Goal: Transaction & Acquisition: Purchase product/service

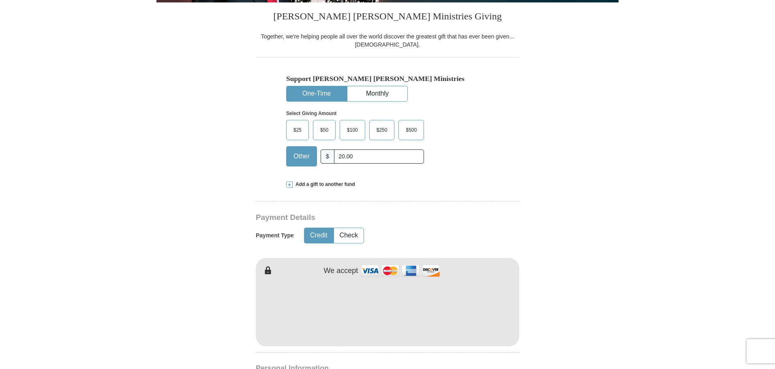
scroll to position [324, 0]
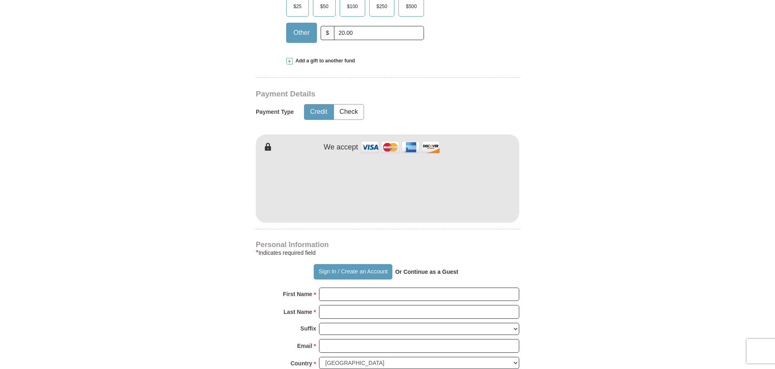
type input "20.00"
click at [568, 199] on form "Already have an account? Sign in for faster giving. Don't have an account? Crea…" at bounding box center [387, 205] width 462 height 994
click at [326, 293] on input "First Name *" at bounding box center [419, 295] width 200 height 14
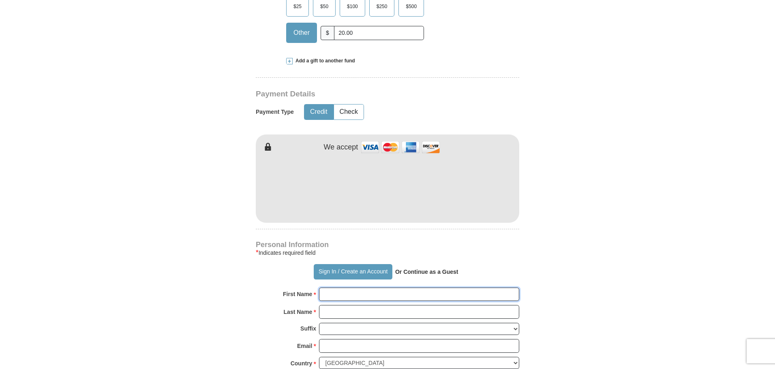
click at [408, 295] on input "First Name *" at bounding box center [419, 295] width 200 height 14
type input "[PERSON_NAME]"
drag, startPoint x: 400, startPoint y: 322, endPoint x: 402, endPoint y: 312, distance: 9.8
click at [400, 322] on div "Last Name * Please enter Last Name" at bounding box center [387, 314] width 263 height 18
click at [402, 312] on input "Last Name *" at bounding box center [419, 312] width 200 height 14
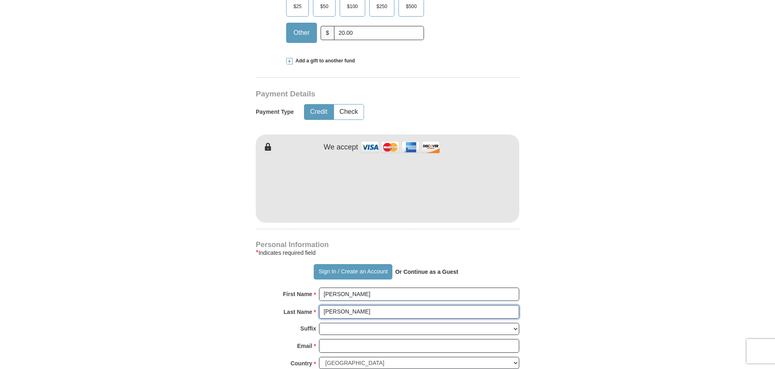
type input "[PERSON_NAME]"
click at [167, 295] on form "Already have an account? Sign in for faster giving. Don't have an account? Crea…" at bounding box center [387, 205] width 462 height 994
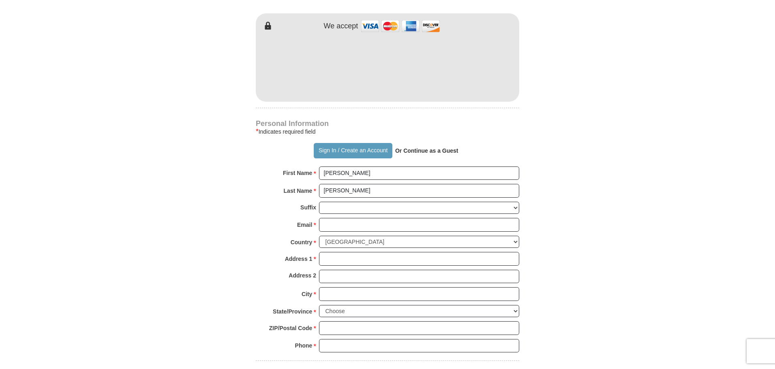
scroll to position [446, 0]
click at [346, 226] on input "Email *" at bounding box center [419, 225] width 200 height 14
type input "[EMAIL_ADDRESS][DOMAIN_NAME]"
type input "[STREET_ADDRESS]"
type input "Apt 26"
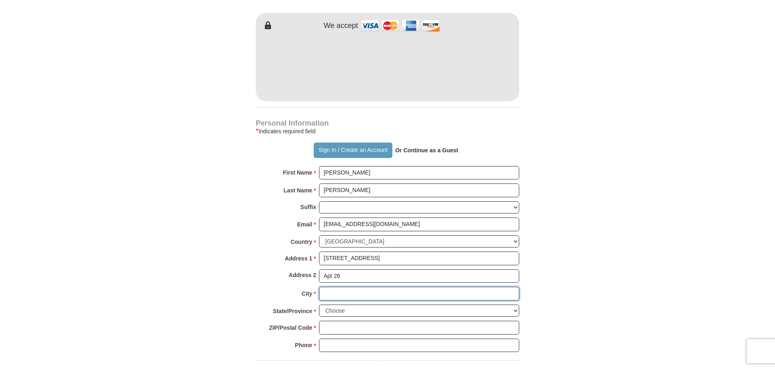
type input "Hackensack"
select select "NJ"
type input "07601"
type input "2019892243"
click at [419, 256] on input "[STREET_ADDRESS]" at bounding box center [419, 259] width 200 height 14
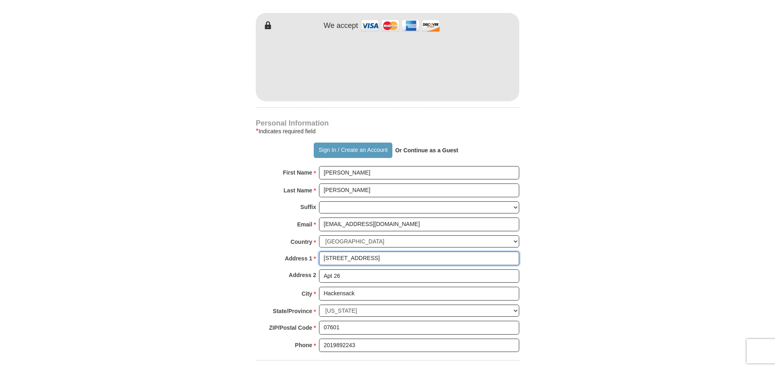
type input "[STREET_ADDRESS]"
click at [87, 205] on body "Sign In Already have an account? Sign in for faster giving. Don't have an accou…" at bounding box center [387, 361] width 775 height 1615
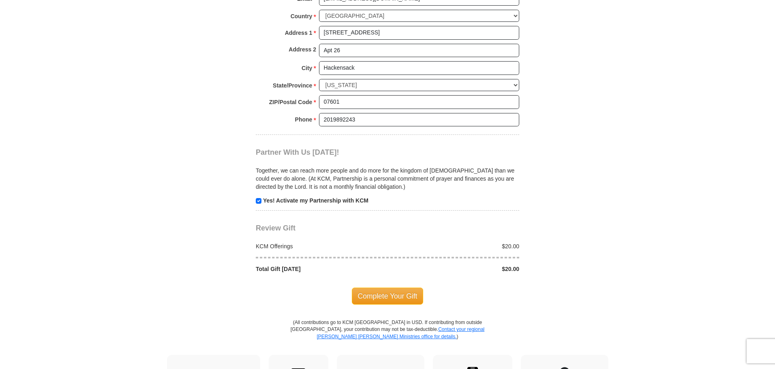
scroll to position [689, 0]
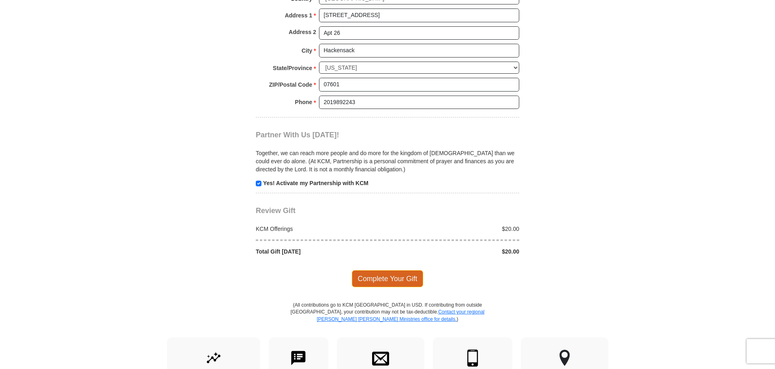
click at [401, 279] on span "Complete Your Gift" at bounding box center [388, 278] width 72 height 17
